Goal: Task Accomplishment & Management: Complete application form

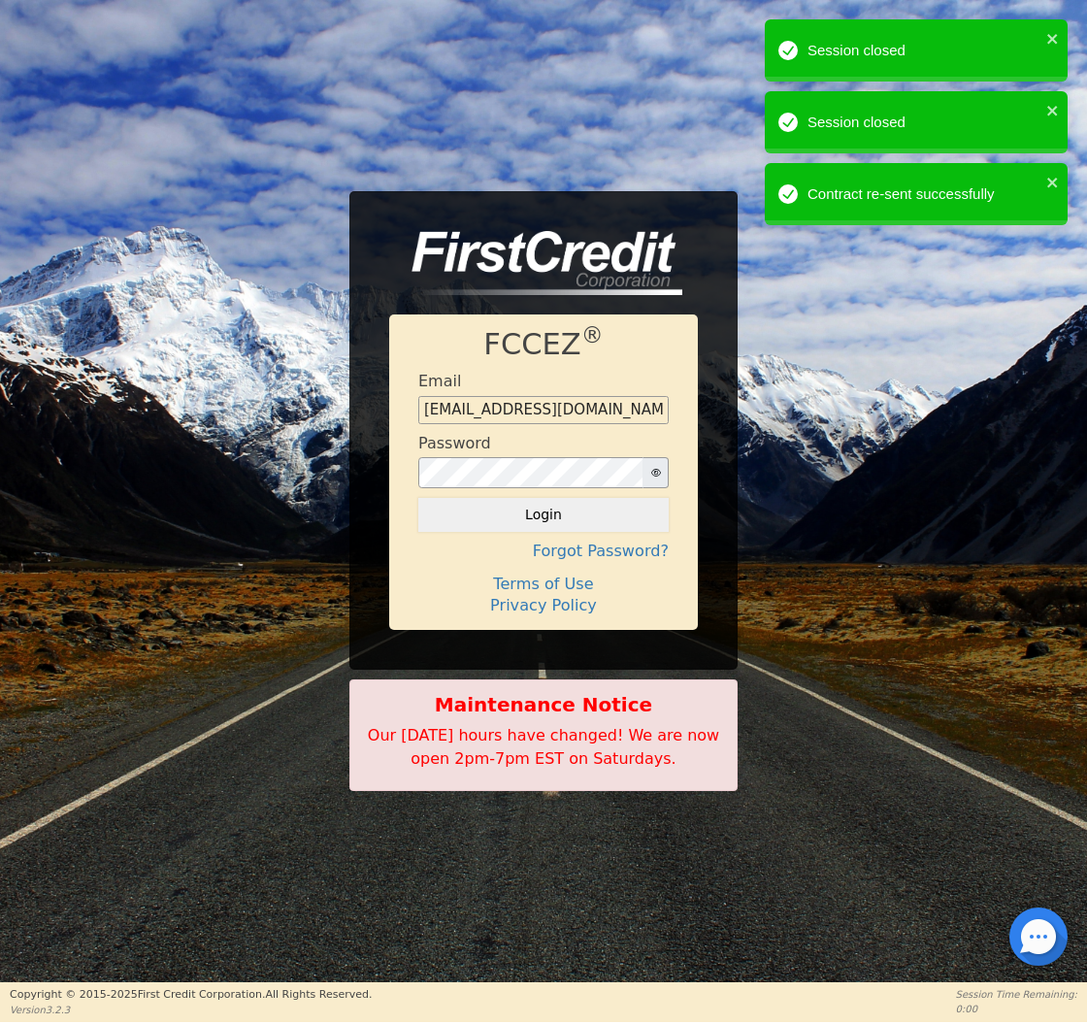
type input "[EMAIL_ADDRESS][DOMAIN_NAME]"
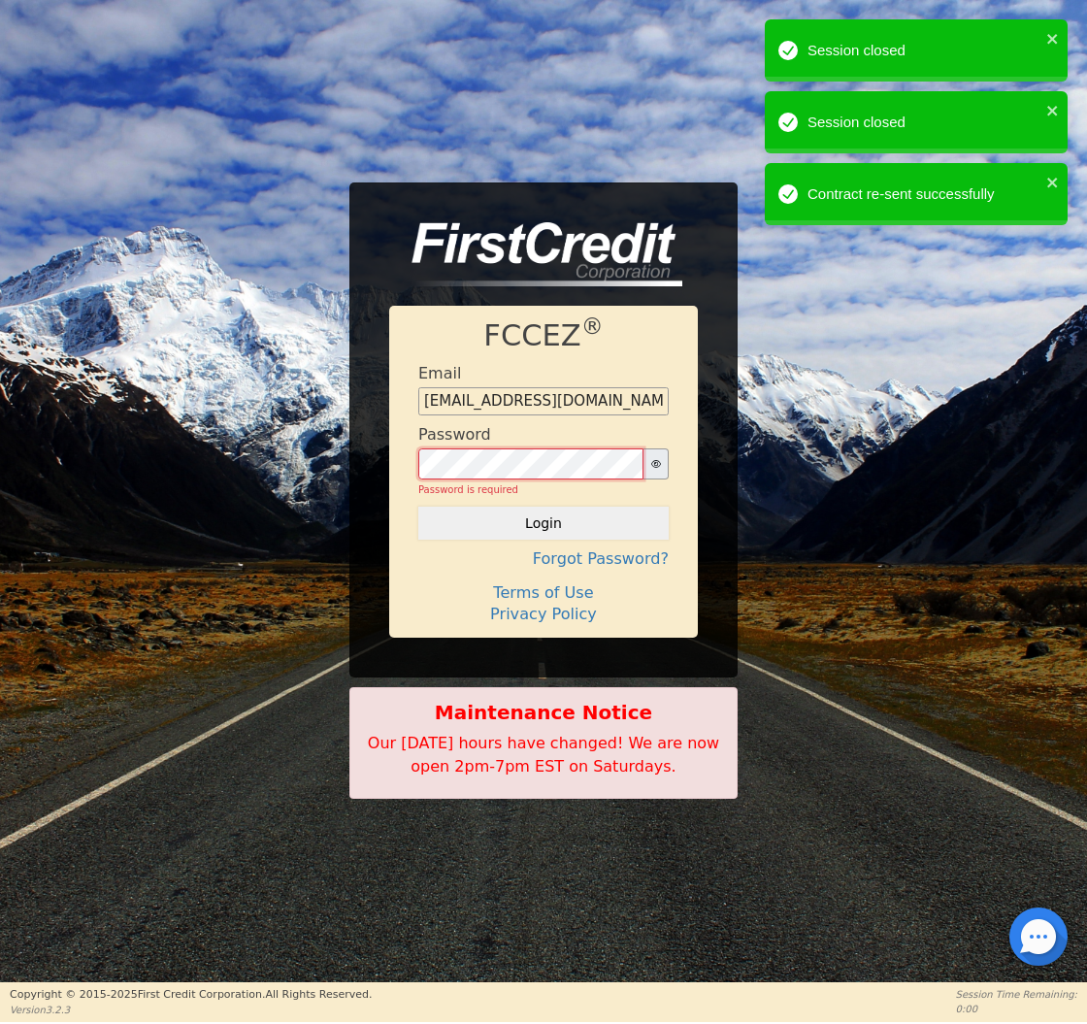
click at [544, 515] on button "Login" at bounding box center [543, 523] width 250 height 33
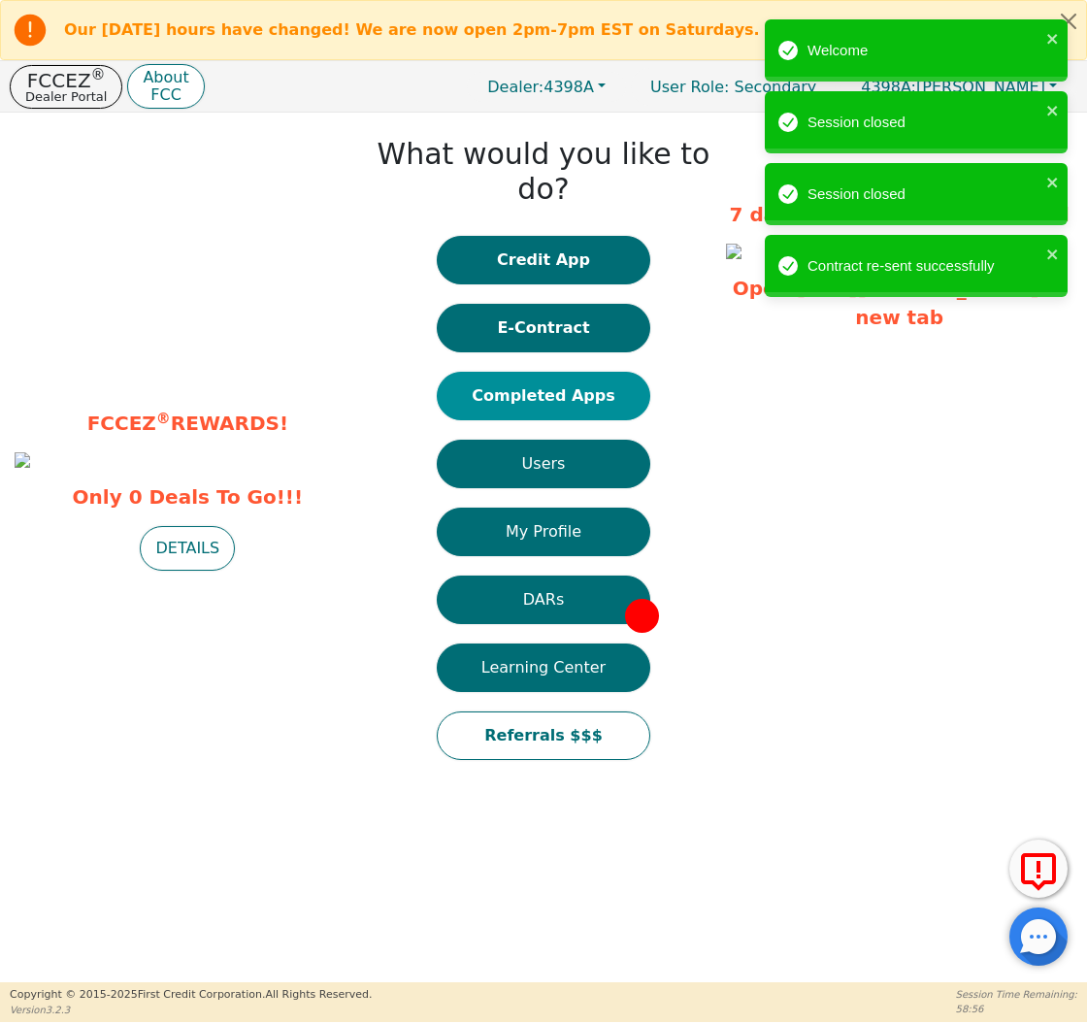
click at [555, 372] on button "Completed Apps" at bounding box center [544, 396] width 214 height 49
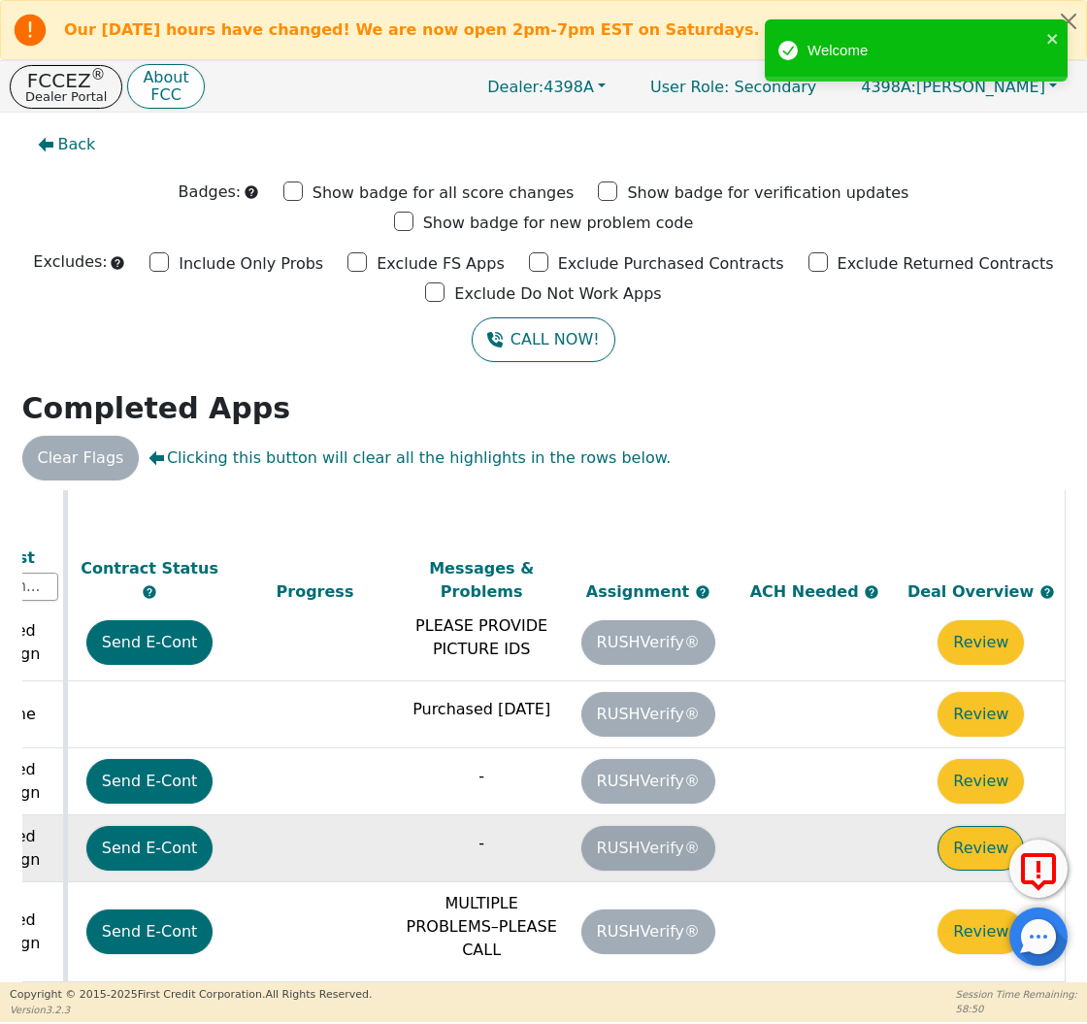
scroll to position [556, 1085]
click at [964, 826] on button "Review" at bounding box center [981, 848] width 86 height 45
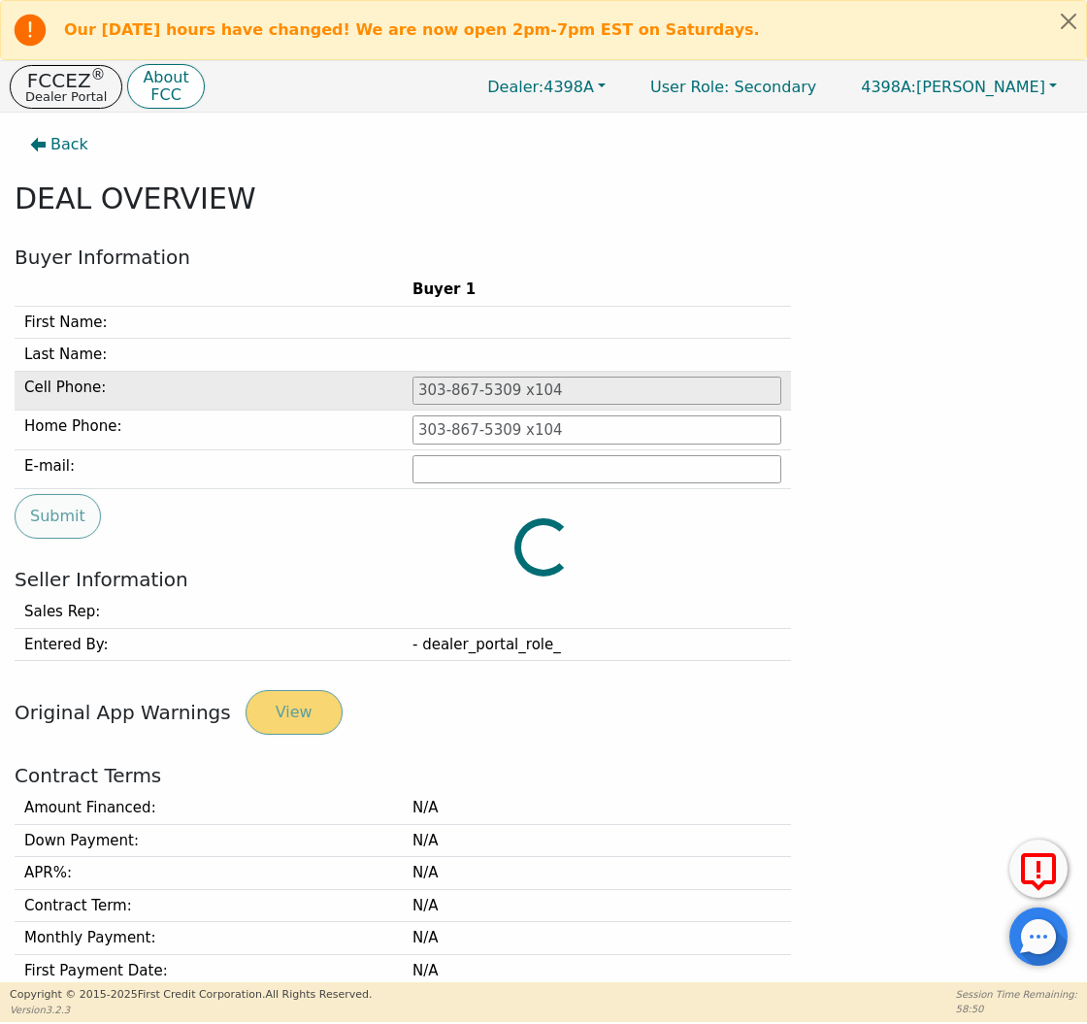
type input "[PHONE_NUMBER]"
type input "[PERSON_NAME][EMAIL_ADDRESS][PERSON_NAME][DOMAIN_NAME]"
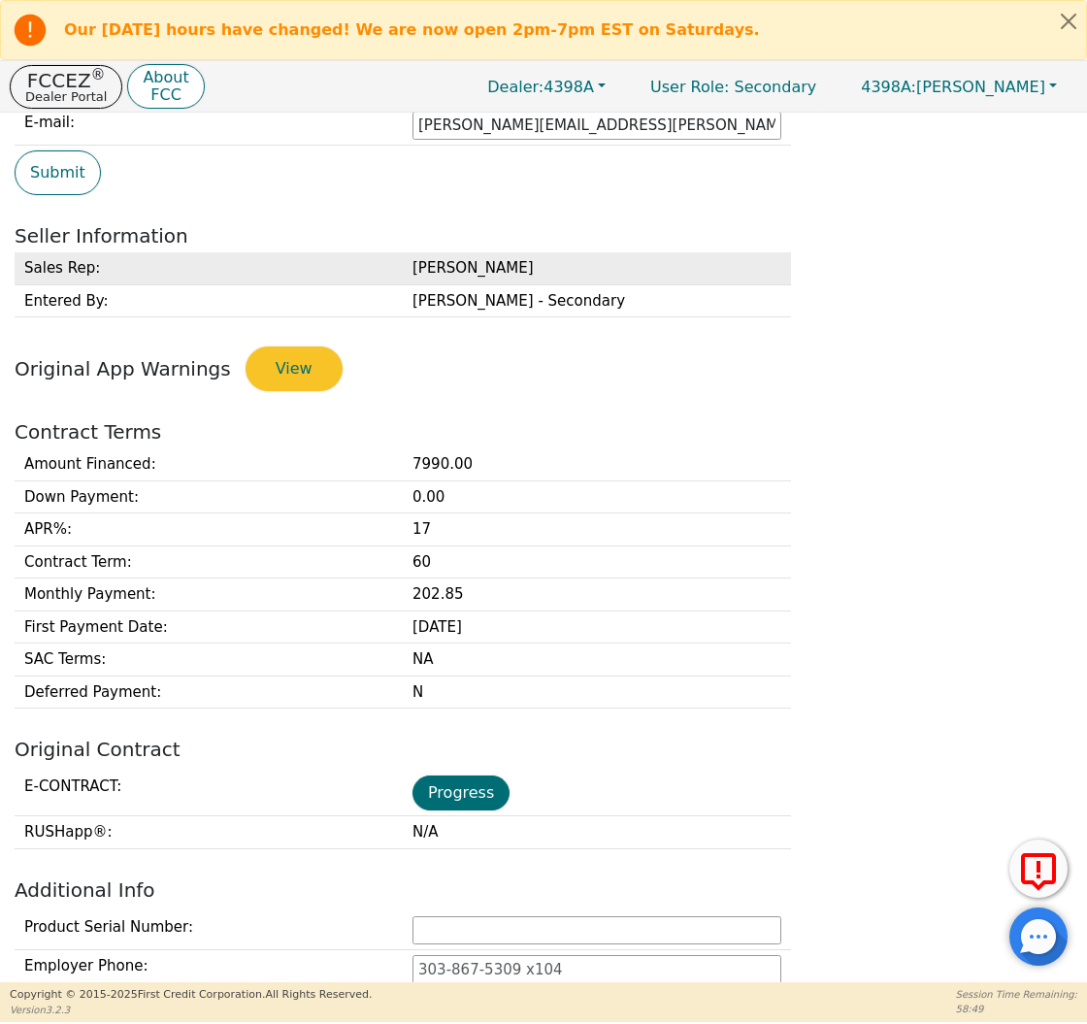
scroll to position [400, 0]
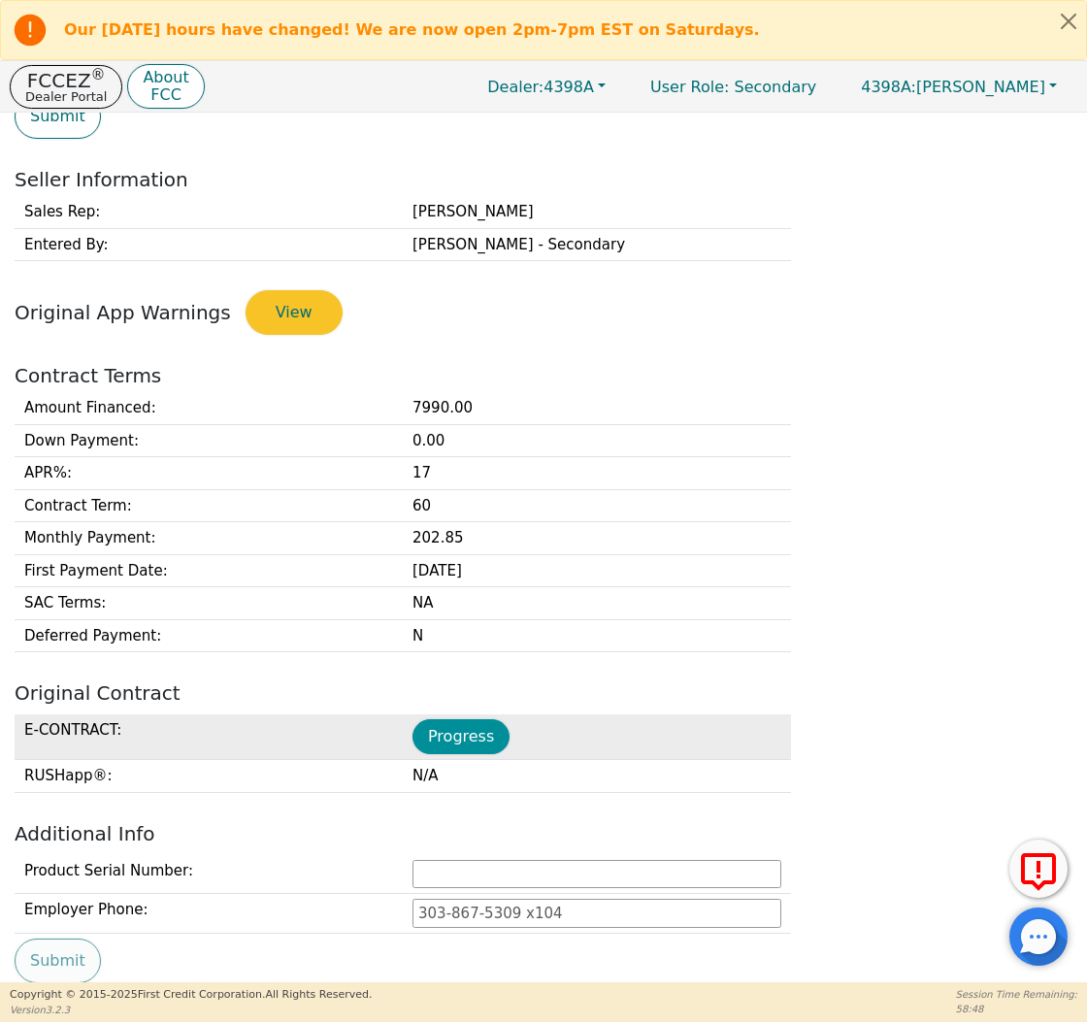
click at [451, 719] on button "Progress" at bounding box center [461, 736] width 97 height 35
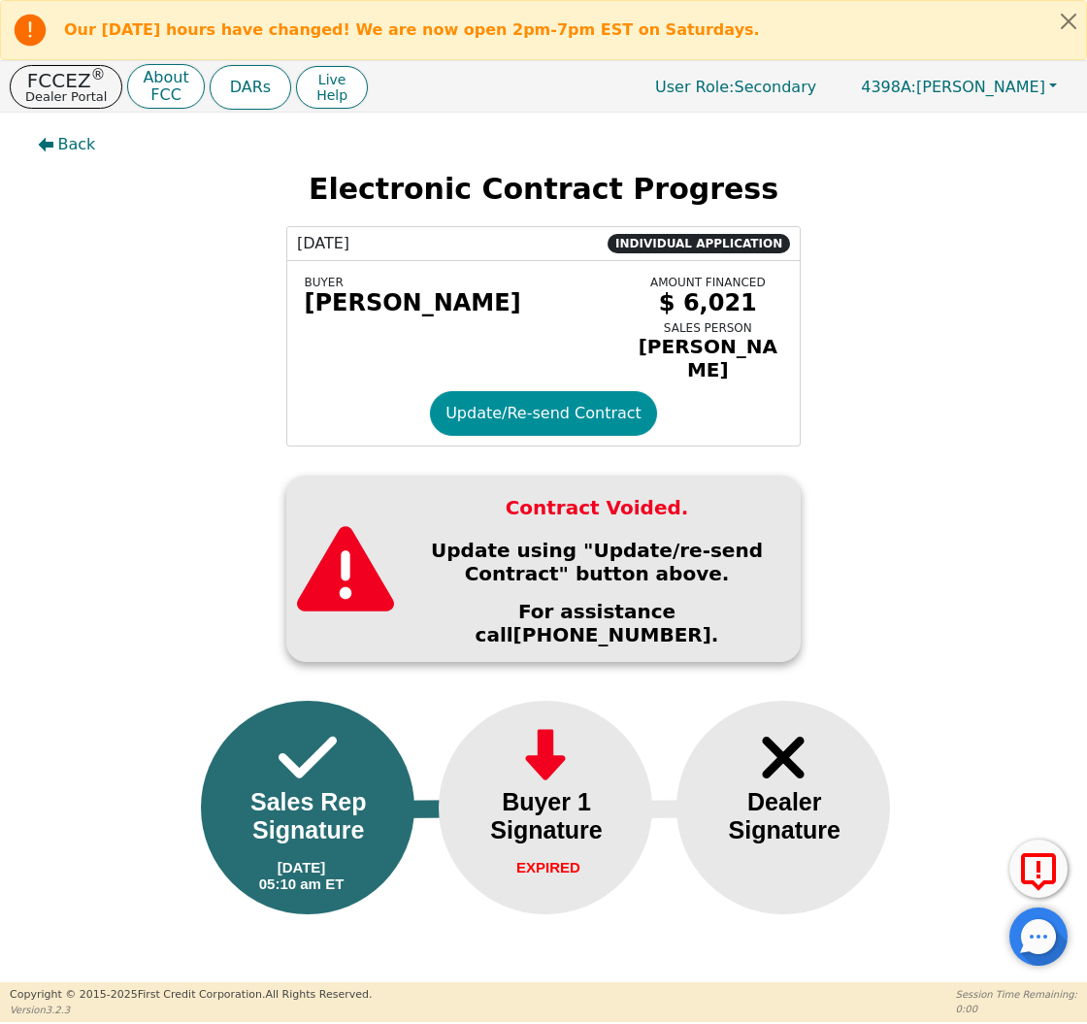
click at [518, 406] on button "Update/Re-send Contract" at bounding box center [543, 413] width 227 height 45
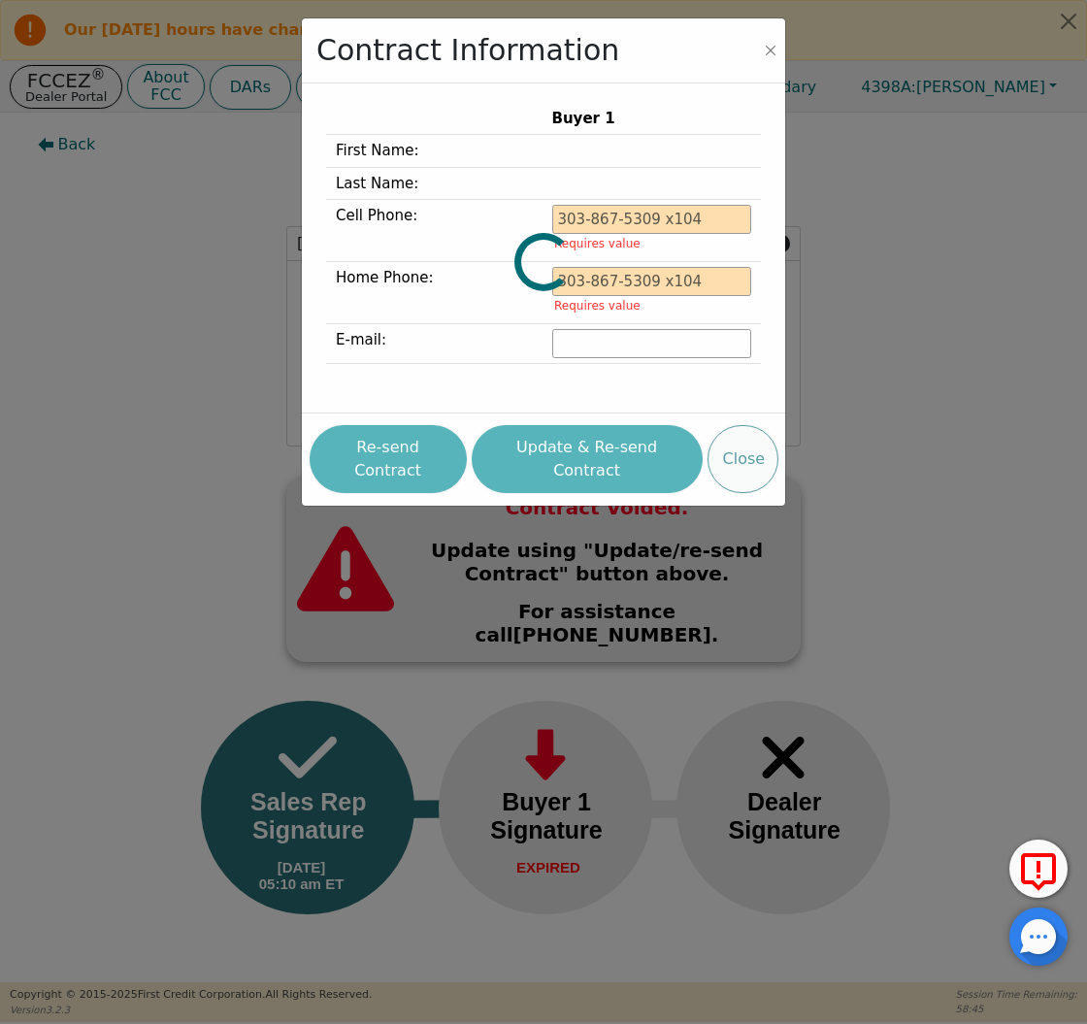
type input "[PHONE_NUMBER]"
type input "[PERSON_NAME][EMAIL_ADDRESS][PERSON_NAME][DOMAIN_NAME]"
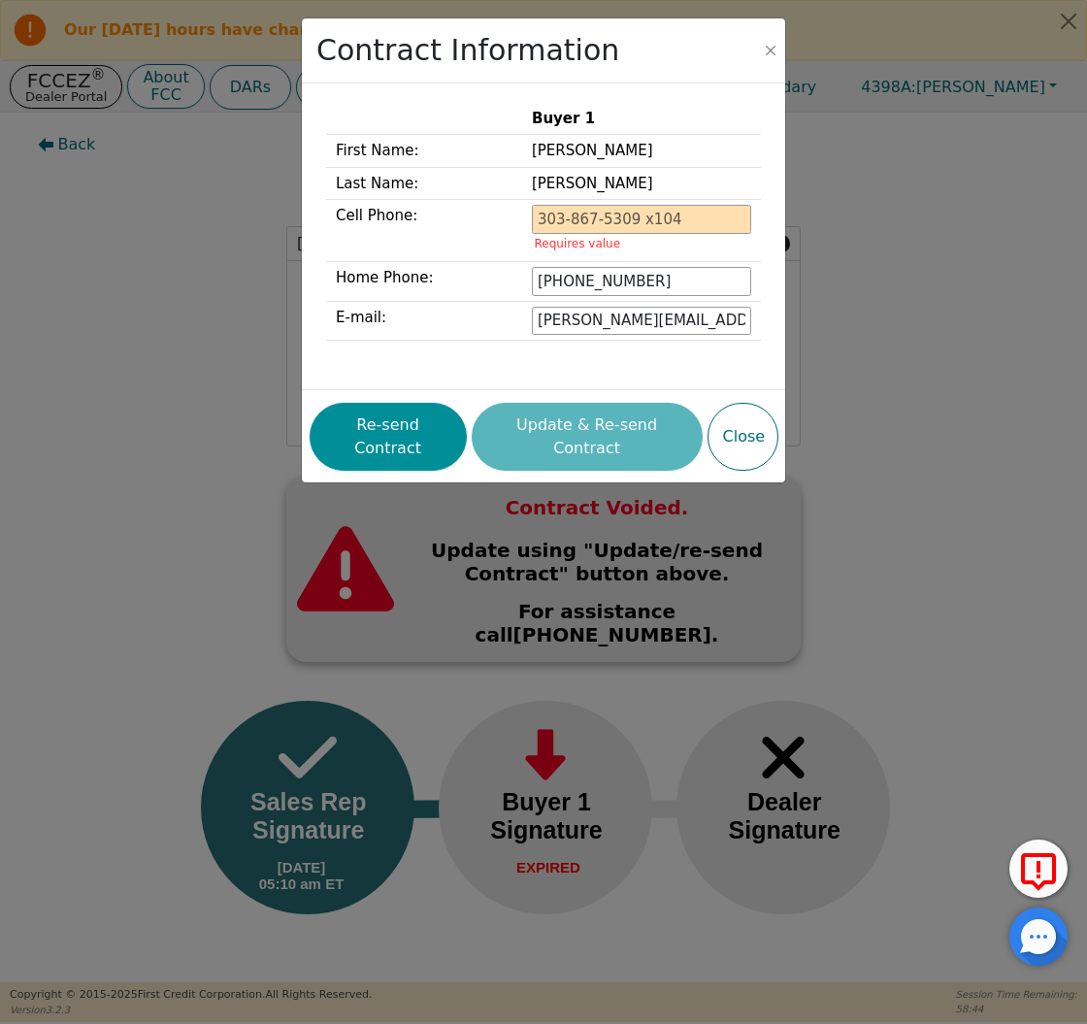
click at [451, 429] on button "Re-send Contract" at bounding box center [388, 437] width 157 height 68
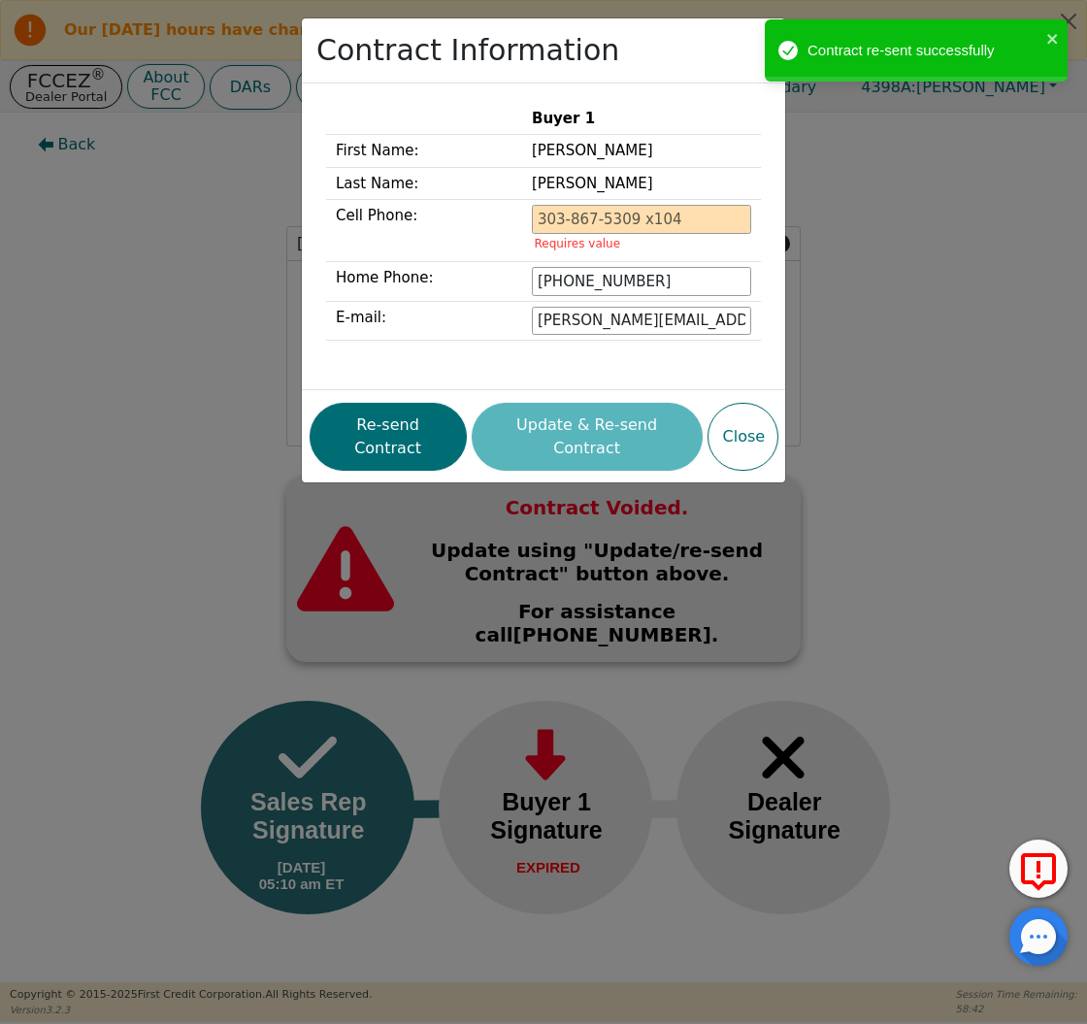
click at [160, 253] on div "Contract Information Buyer 1 First Name: [PERSON_NAME] Last Name: [PERSON_NAME]…" at bounding box center [543, 512] width 1087 height 1024
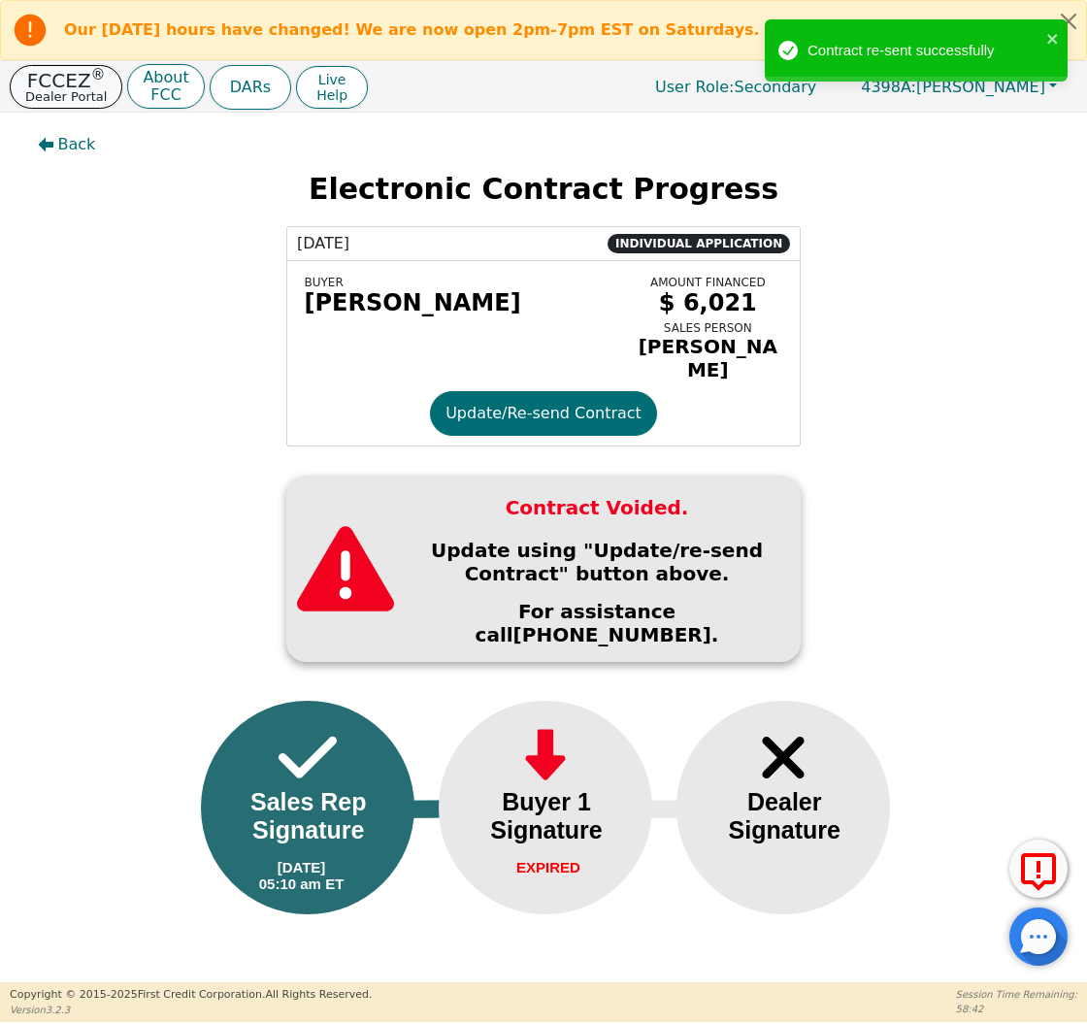
click at [87, 97] on p "Dealer Portal" at bounding box center [66, 96] width 82 height 13
